Goal: Complete application form

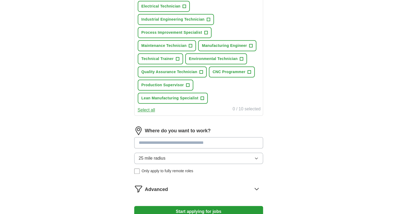
scroll to position [241, 0]
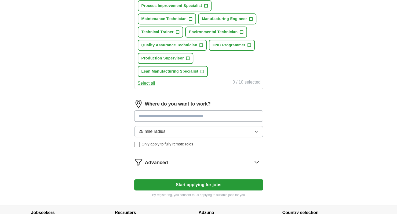
click at [146, 115] on input at bounding box center [198, 115] width 129 height 11
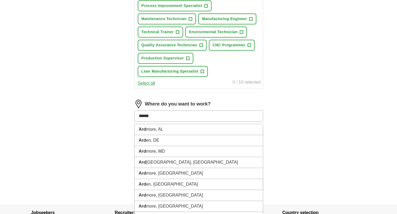
type input "*******"
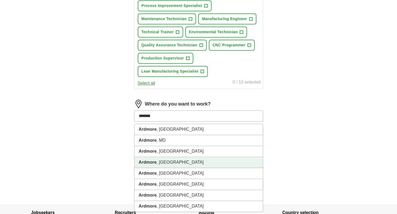
click at [147, 161] on strong "Ardmore" at bounding box center [148, 162] width 18 height 5
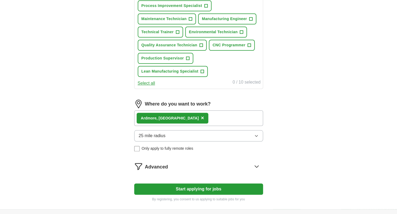
click at [254, 134] on icon "button" at bounding box center [256, 136] width 4 height 4
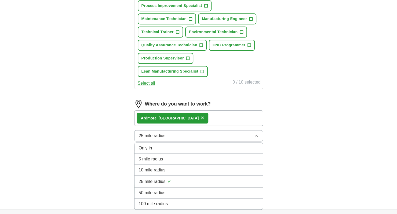
click at [195, 191] on div "50 mile radius" at bounding box center [199, 193] width 120 height 6
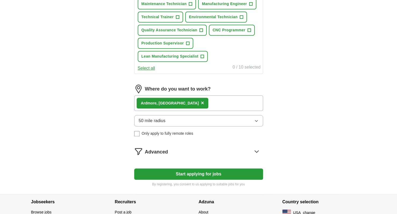
scroll to position [268, 0]
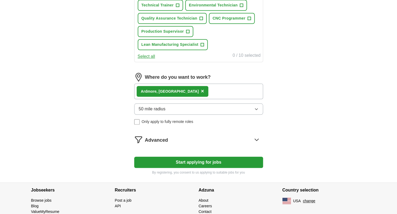
click at [187, 161] on button "Start applying for jobs" at bounding box center [198, 162] width 129 height 11
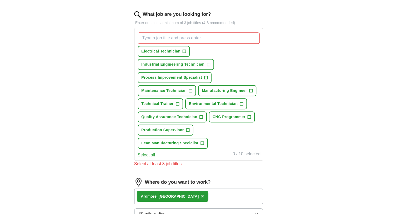
scroll to position [161, 0]
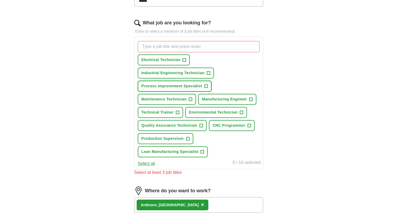
click at [206, 86] on span "+" at bounding box center [205, 86] width 3 height 4
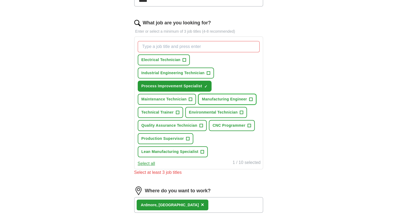
click at [250, 99] on span "+" at bounding box center [250, 99] width 3 height 4
click at [189, 98] on span "+" at bounding box center [190, 99] width 3 height 4
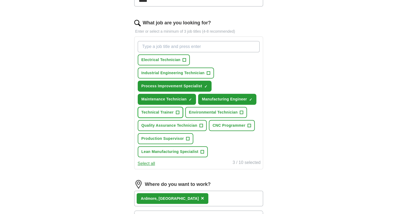
click at [176, 112] on span "+" at bounding box center [177, 112] width 3 height 4
click at [200, 125] on span "+" at bounding box center [200, 126] width 3 height 4
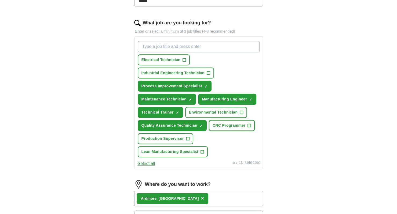
click at [248, 124] on span "+" at bounding box center [248, 126] width 3 height 4
click at [188, 138] on span "+" at bounding box center [187, 139] width 3 height 4
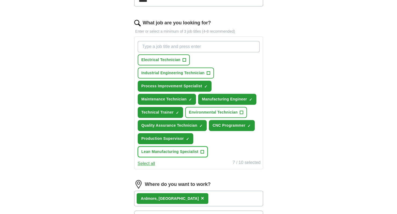
click at [201, 150] on span "+" at bounding box center [201, 152] width 3 height 4
click at [241, 111] on span "+" at bounding box center [241, 112] width 3 height 4
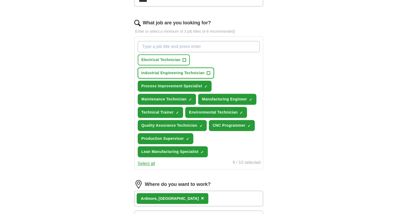
click at [209, 73] on span "+" at bounding box center [207, 73] width 3 height 4
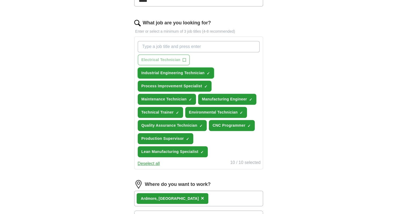
click at [0, 0] on span "×" at bounding box center [0, 0] width 0 height 0
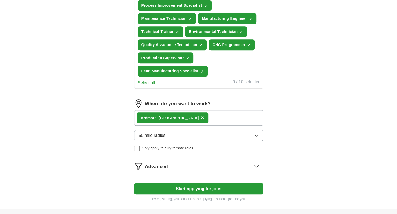
scroll to position [289, 0]
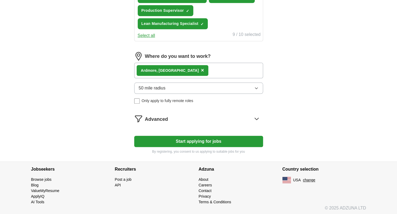
click at [195, 140] on button "Start applying for jobs" at bounding box center [198, 141] width 129 height 11
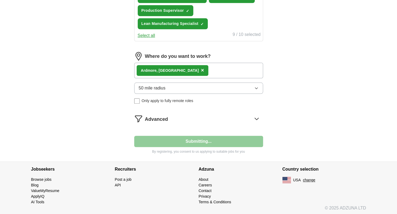
select select "**"
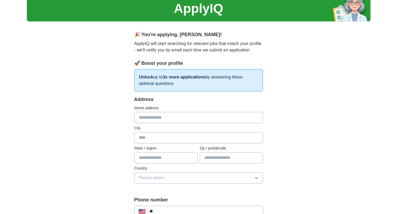
scroll to position [27, 0]
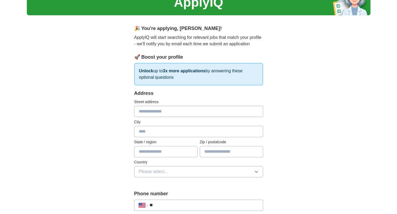
click at [158, 111] on input "text" at bounding box center [198, 111] width 129 height 11
type input "**********"
type input "*******"
type input "**"
type input "*****"
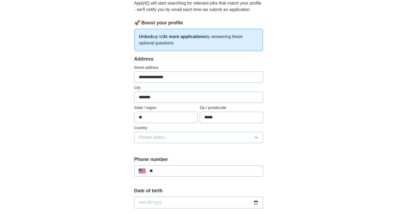
scroll to position [80, 0]
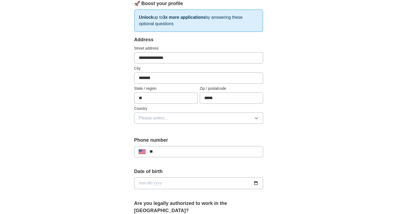
click at [157, 118] on span "Please select..." at bounding box center [153, 118] width 29 height 6
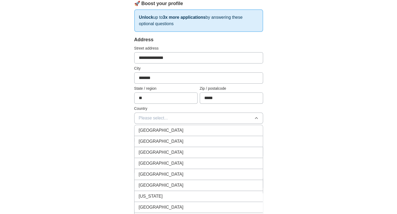
click at [156, 140] on span "[GEOGRAPHIC_DATA]" at bounding box center [161, 141] width 45 height 6
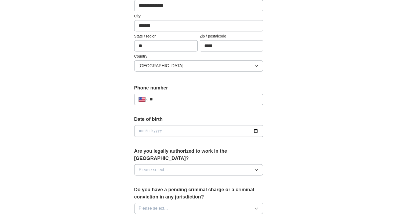
scroll to position [134, 0]
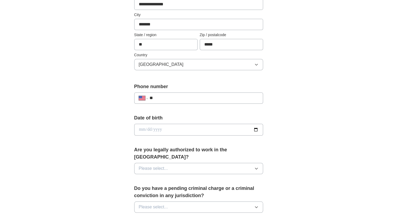
click at [172, 98] on input "**" at bounding box center [203, 98] width 109 height 6
type input "**********"
click at [238, 130] on input "date" at bounding box center [198, 130] width 129 height 12
type input "**********"
click at [231, 163] on button "Please select..." at bounding box center [198, 168] width 129 height 11
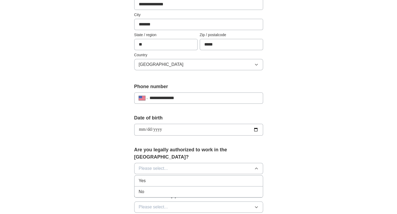
click at [214, 178] on div "Yes" at bounding box center [199, 181] width 120 height 6
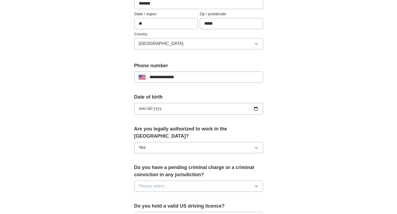
scroll to position [215, 0]
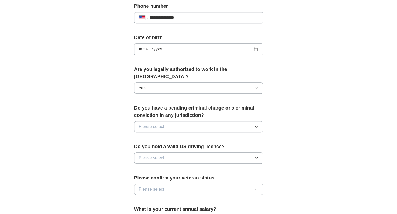
click at [181, 121] on button "Please select..." at bounding box center [198, 126] width 129 height 11
click at [169, 147] on div "No" at bounding box center [199, 150] width 120 height 6
click at [176, 153] on button "Please select..." at bounding box center [198, 158] width 129 height 11
click at [173, 167] on div "Yes" at bounding box center [199, 170] width 120 height 6
click at [169, 184] on button "Please select..." at bounding box center [198, 189] width 129 height 11
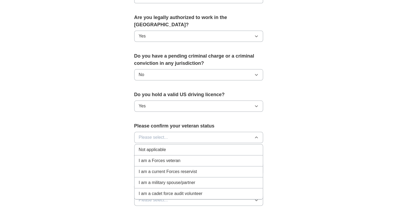
scroll to position [268, 0]
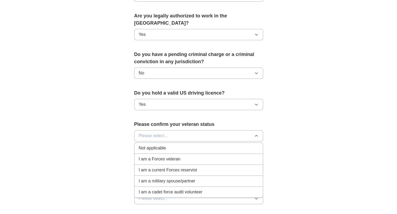
click at [167, 145] on div "Not applicable" at bounding box center [199, 148] width 120 height 6
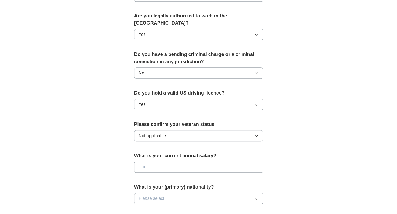
click at [169, 162] on input "text" at bounding box center [198, 167] width 129 height 11
type input "********"
click at [175, 193] on button "Please select..." at bounding box center [198, 198] width 129 height 11
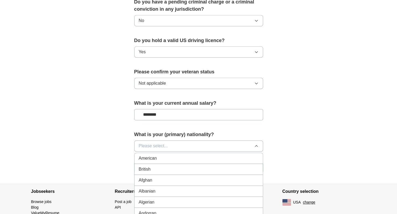
scroll to position [322, 0]
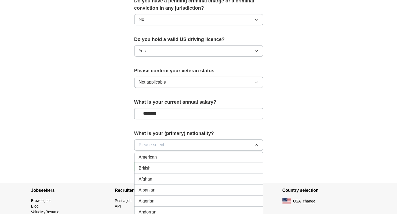
click at [173, 154] on div "American" at bounding box center [199, 157] width 120 height 6
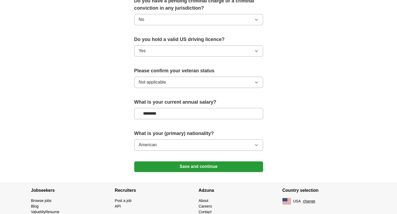
click at [174, 161] on button "Save and continue" at bounding box center [198, 166] width 129 height 11
